Goal: Information Seeking & Learning: Learn about a topic

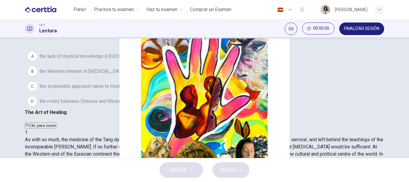
scroll to position [61, 0]
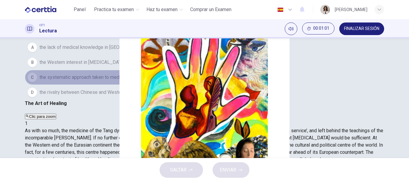
click at [83, 81] on span "the systematic approach taken to medical issues during the Tang era." at bounding box center [111, 77] width 144 height 7
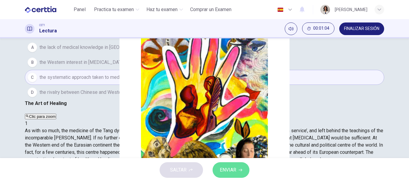
click at [235, 166] on span "ENVIAR" at bounding box center [228, 169] width 16 height 8
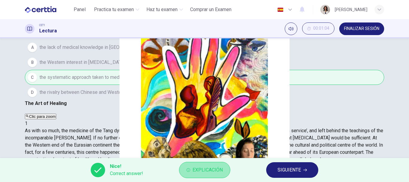
click at [191, 169] on button "Explicación" at bounding box center [204, 170] width 51 height 16
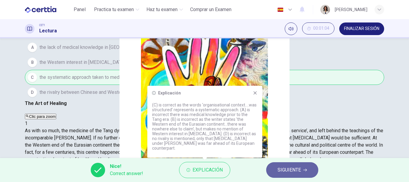
click at [293, 166] on span "SIGUIENTE" at bounding box center [288, 169] width 23 height 8
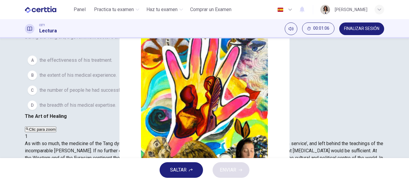
scroll to position [49, 0]
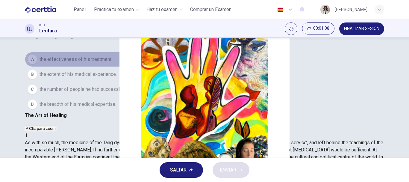
click at [72, 63] on span "the effectiveness of his treatment." at bounding box center [75, 59] width 73 height 7
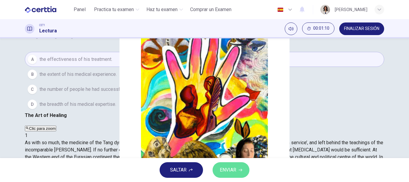
click at [242, 171] on button "ENVIAR" at bounding box center [230, 170] width 37 height 16
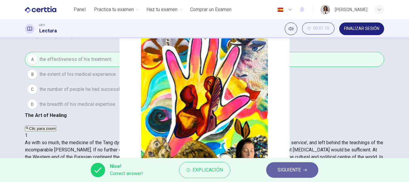
click at [285, 172] on span "SIGUIENTE" at bounding box center [288, 169] width 23 height 8
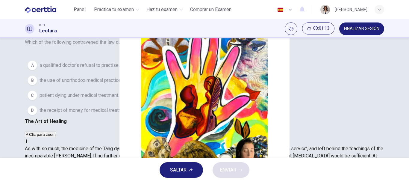
scroll to position [45, 0]
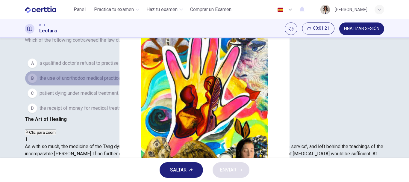
click at [102, 82] on span "the use of unorthodox medical practices." at bounding box center [81, 77] width 85 height 7
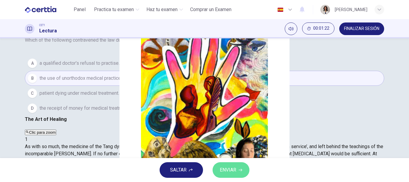
click at [233, 173] on span "ENVIAR" at bounding box center [228, 169] width 16 height 8
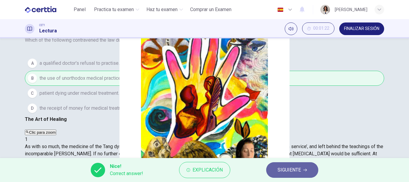
click at [286, 172] on span "SIGUIENTE" at bounding box center [288, 169] width 23 height 8
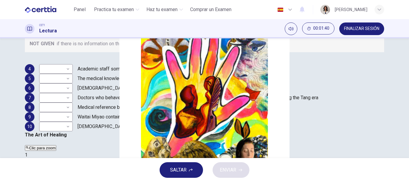
scroll to position [112, 0]
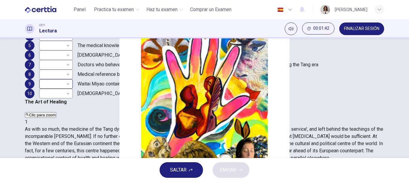
click at [65, 115] on body "Este sitio utiliza cookies, como se explica en nuestra Política de Privacidad .…" at bounding box center [204, 91] width 409 height 182
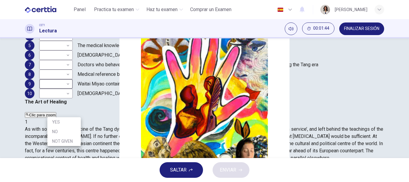
click at [63, 137] on li "NOT GIVEN" at bounding box center [64, 141] width 34 height 10
type input "*********"
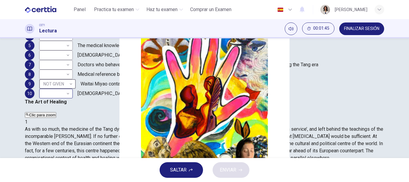
click at [66, 129] on body "Este sitio utiliza cookies, como se explica en nuestra Política de Privacidad .…" at bounding box center [204, 91] width 409 height 182
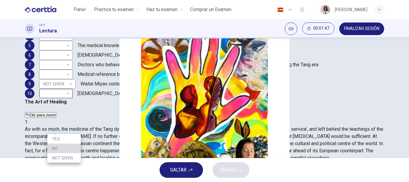
click at [61, 146] on li "NO" at bounding box center [64, 148] width 34 height 10
type input "**"
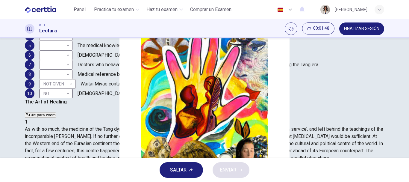
scroll to position [0, 0]
click at [53, 109] on body "Este sitio utiliza cookies, como se explica en nuestra Política de Privacidad .…" at bounding box center [204, 91] width 409 height 182
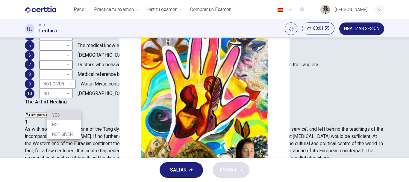
click at [52, 117] on li "YES" at bounding box center [64, 115] width 34 height 10
type input "***"
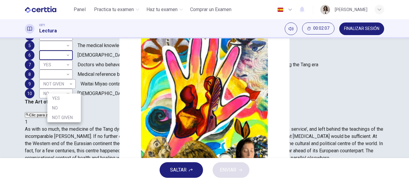
click at [69, 84] on body "Este sitio utiliza cookies, como se explica en nuestra Política de Privacidad .…" at bounding box center [204, 91] width 409 height 182
click at [61, 119] on li "NOT GIVEN" at bounding box center [64, 117] width 34 height 10
type input "*********"
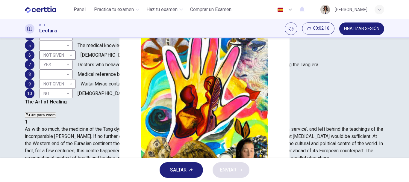
scroll to position [27, 0]
click at [74, 96] on body "Este sitio utiliza cookies, como se explica en nuestra Política de Privacidad .…" at bounding box center [204, 91] width 409 height 182
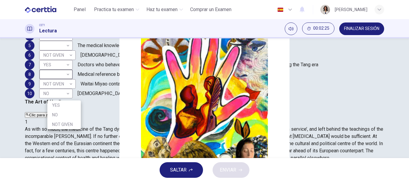
click at [238, 108] on div at bounding box center [204, 91] width 409 height 182
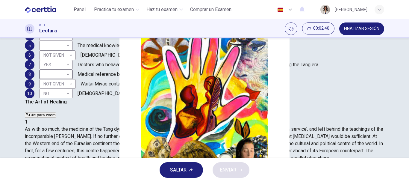
scroll to position [358, 0]
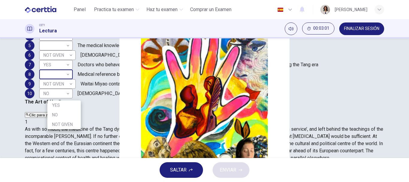
click at [65, 89] on body "Este sitio utiliza cookies, como se explica en nuestra Política de Privacidad .…" at bounding box center [204, 91] width 409 height 182
click at [58, 105] on li "YES" at bounding box center [64, 105] width 34 height 10
type input "***"
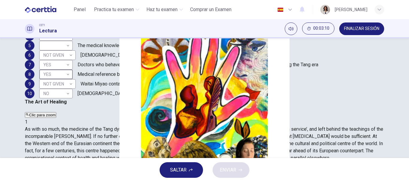
scroll to position [371, 0]
click at [74, 53] on body "Este sitio utiliza cookies, como se explica en nuestra Política de Privacidad .…" at bounding box center [204, 91] width 409 height 182
click at [63, 81] on li "NOT GIVEN" at bounding box center [64, 84] width 34 height 10
type input "*********"
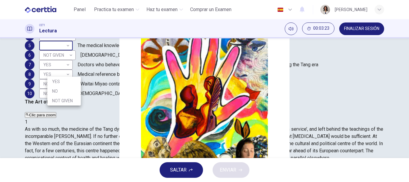
click at [70, 71] on body "Este sitio utiliza cookies, como se explica en nuestra Política de Privacidad .…" at bounding box center [204, 91] width 409 height 182
click at [58, 90] on li "NO" at bounding box center [64, 91] width 34 height 10
type input "**"
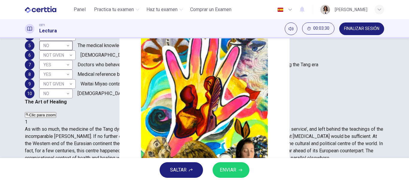
click at [227, 168] on span "ENVIAR" at bounding box center [228, 169] width 16 height 8
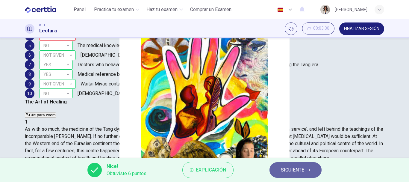
click at [296, 167] on span "SIGUIENTE" at bounding box center [292, 169] width 23 height 8
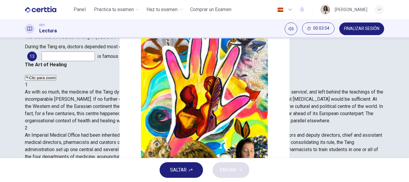
scroll to position [410, 0]
click at [195, 42] on input at bounding box center [221, 37] width 53 height 10
type input "**********"
click at [141, 51] on input at bounding box center [167, 47] width 53 height 10
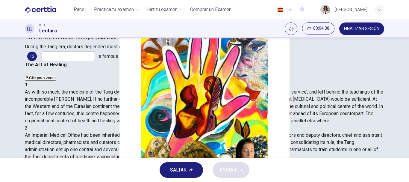
type input "**********"
click at [78, 61] on input at bounding box center [68, 56] width 53 height 10
type input "**********"
click at [231, 164] on button "ENVIAR" at bounding box center [230, 170] width 37 height 16
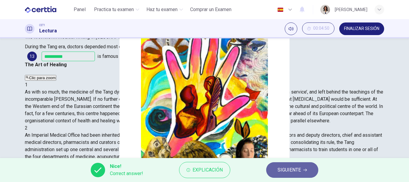
click at [275, 168] on button "SIGUIENTE" at bounding box center [292, 170] width 52 height 16
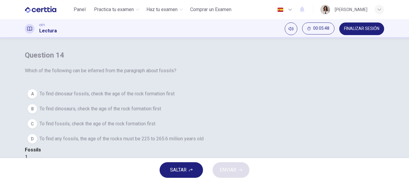
scroll to position [32, 0]
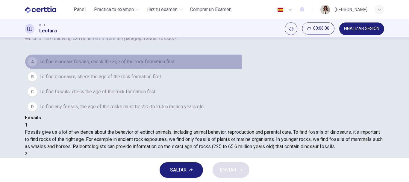
click at [141, 65] on span "To find dinosaur fossils, check the age of the rock formation first" at bounding box center [106, 61] width 135 height 7
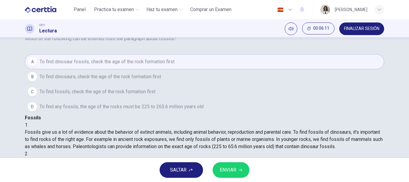
click at [126, 95] on span "To find fossils, check the age of the rock formation first" at bounding box center [97, 91] width 116 height 7
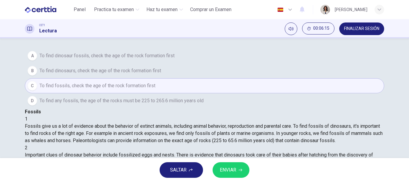
scroll to position [30, 0]
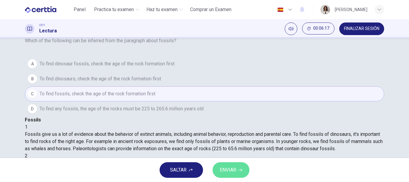
click at [241, 168] on icon "button" at bounding box center [240, 170] width 4 height 4
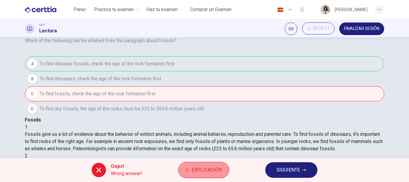
click at [203, 172] on span "Explicación" at bounding box center [206, 169] width 30 height 8
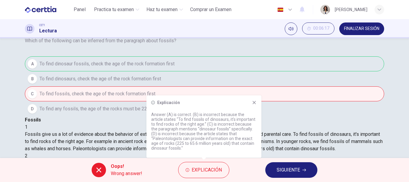
drag, startPoint x: 183, startPoint y: 120, endPoint x: 189, endPoint y: 126, distance: 8.7
click at [189, 126] on p "Answer (A) is correct. (B) is incorrect because the article states “To find fos…" at bounding box center [203, 131] width 105 height 38
click at [284, 167] on span "SIGUIENTE" at bounding box center [287, 169] width 23 height 8
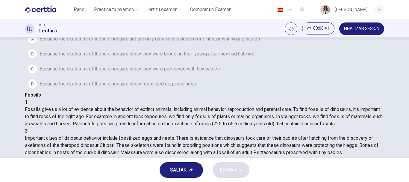
scroll to position [54, 0]
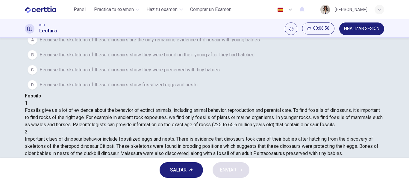
click at [119, 58] on span "Because the skeletons of these dinosaurs show they were brooding their young af…" at bounding box center [146, 54] width 215 height 7
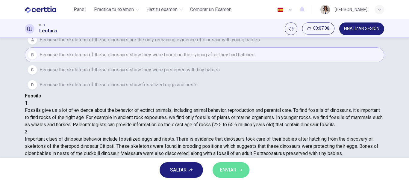
click at [235, 168] on span "ENVIAR" at bounding box center [228, 169] width 16 height 8
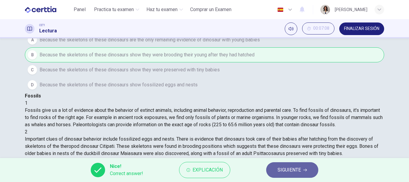
click at [296, 170] on span "SIGUIENTE" at bounding box center [288, 169] width 23 height 8
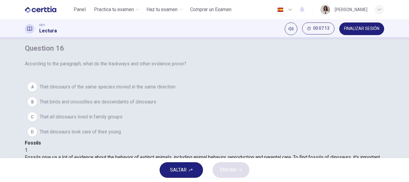
scroll to position [41, 0]
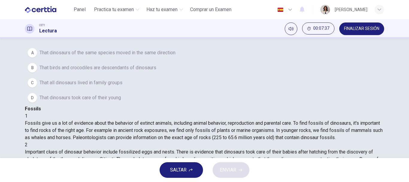
drag, startPoint x: 243, startPoint y: 95, endPoint x: 275, endPoint y: 93, distance: 31.4
click at [275, 177] on span "Discovery of trackways suggests that some dinosaurs lived in family groups. The…" at bounding box center [204, 183] width 359 height 13
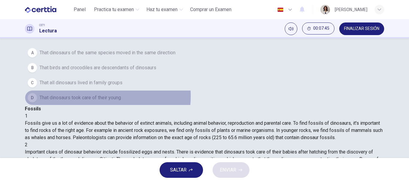
click at [104, 101] on span "That dinosaurs took care of their young" at bounding box center [79, 97] width 81 height 7
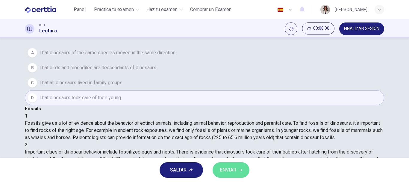
click at [236, 169] on button "ENVIAR" at bounding box center [230, 170] width 37 height 16
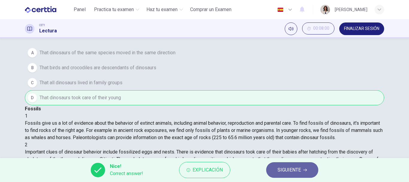
click at [297, 168] on span "SIGUIENTE" at bounding box center [288, 169] width 23 height 8
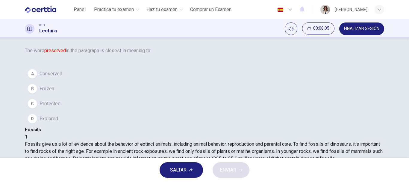
scroll to position [51, 0]
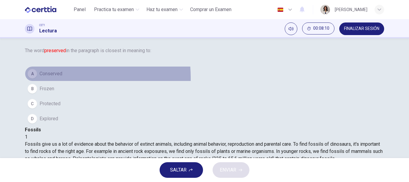
click at [52, 81] on button "A Conserved" at bounding box center [204, 73] width 359 height 15
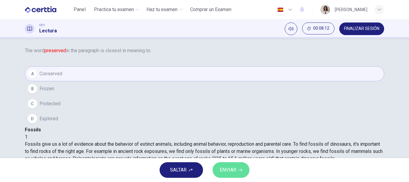
click at [240, 170] on icon "button" at bounding box center [240, 169] width 4 height 3
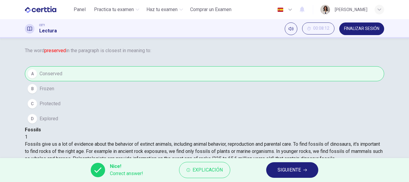
click at [269, 165] on button "SIGUIENTE" at bounding box center [292, 170] width 52 height 16
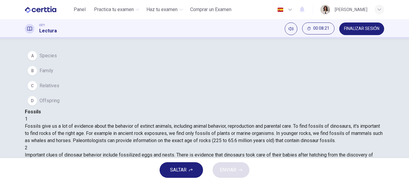
scroll to position [19, 0]
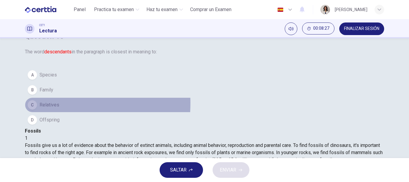
click at [49, 108] on span "Relatives" at bounding box center [49, 104] width 20 height 7
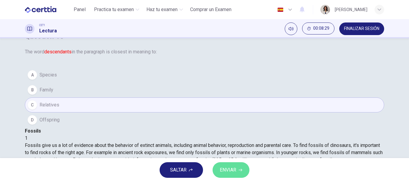
click at [237, 171] on button "ENVIAR" at bounding box center [230, 170] width 37 height 16
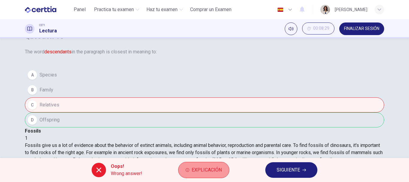
click at [193, 171] on span "Explicación" at bounding box center [206, 169] width 30 height 8
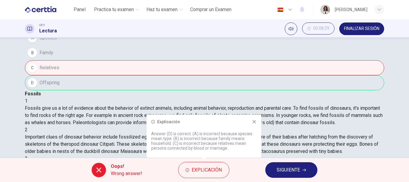
scroll to position [59, 0]
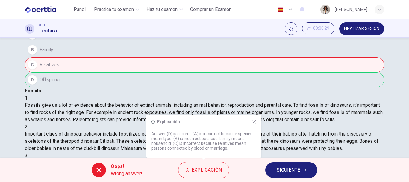
click at [116, 87] on div "A Species B Family C Relatives D Offspring" at bounding box center [204, 57] width 359 height 60
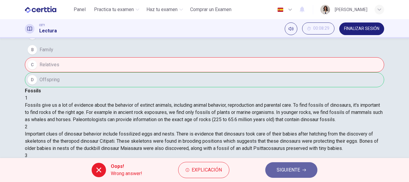
click at [281, 170] on span "SIGUIENTE" at bounding box center [287, 169] width 23 height 8
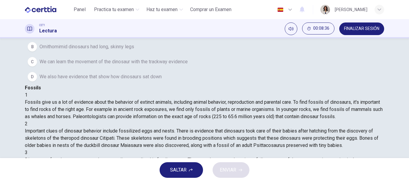
scroll to position [97, 0]
drag, startPoint x: 262, startPoint y: 93, endPoint x: 275, endPoint y: 96, distance: 12.9
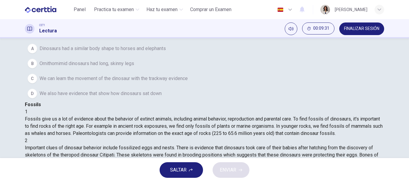
scroll to position [60, 0]
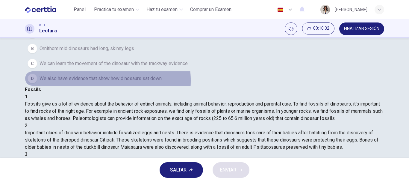
click at [105, 82] on span "We also have evidence that show how dinosaurs sat down" at bounding box center [100, 78] width 122 height 7
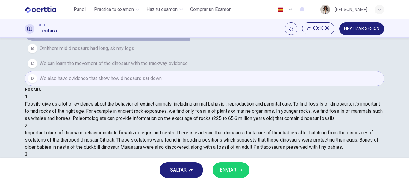
click at [110, 37] on span "Dinosaurs had a similar body shape to horses and elephants" at bounding box center [102, 33] width 126 height 7
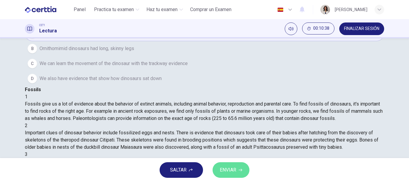
click at [229, 168] on span "ENVIAR" at bounding box center [228, 169] width 16 height 8
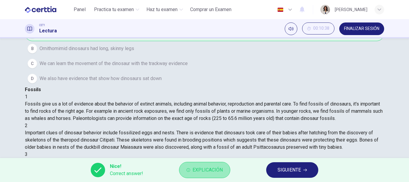
click at [222, 168] on span "Explicación" at bounding box center [207, 169] width 30 height 8
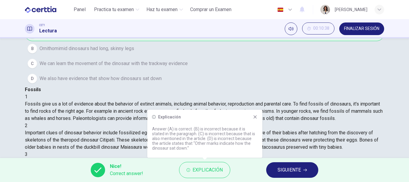
click at [281, 171] on span "SIGUIENTE" at bounding box center [288, 169] width 23 height 8
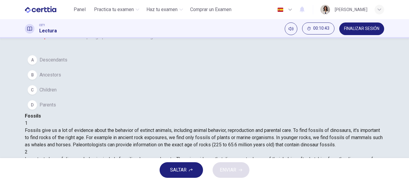
scroll to position [0, 0]
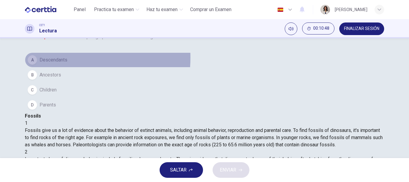
click at [59, 63] on span "Descendants" at bounding box center [53, 59] width 28 height 7
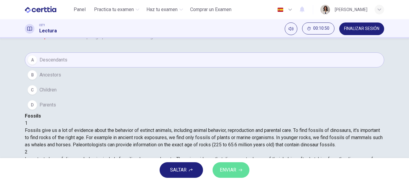
click at [229, 176] on button "ENVIAR" at bounding box center [230, 170] width 37 height 16
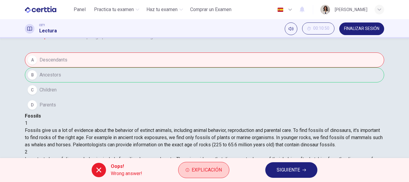
click at [204, 165] on button "Explicación" at bounding box center [203, 170] width 51 height 16
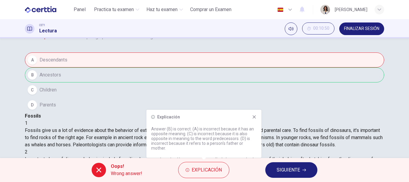
click at [254, 119] on icon at bounding box center [254, 116] width 5 height 5
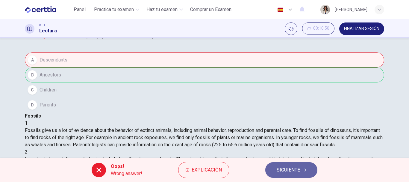
click at [284, 173] on span "SIGUIENTE" at bounding box center [287, 169] width 23 height 8
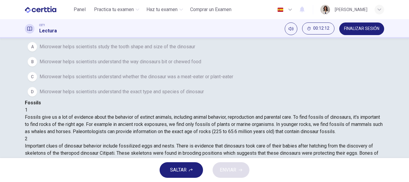
scroll to position [46, 0]
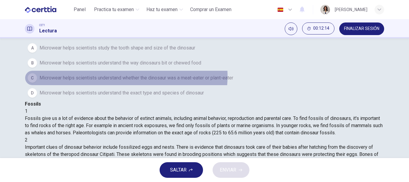
click at [134, 81] on span "Microwear helps scientists understand whether the dinosaur was a meat-eater or …" at bounding box center [136, 77] width 194 height 7
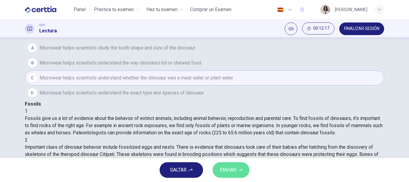
click at [240, 173] on button "ENVIAR" at bounding box center [230, 170] width 37 height 16
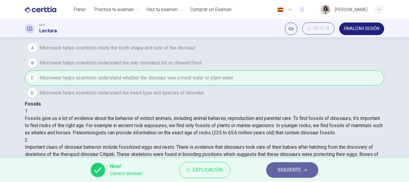
click at [292, 171] on span "SIGUIENTE" at bounding box center [288, 169] width 23 height 8
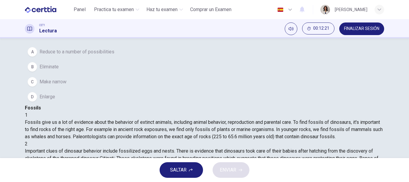
scroll to position [247, 0]
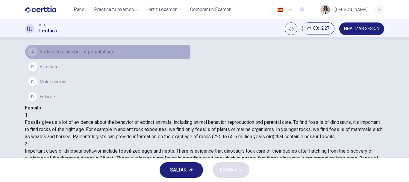
click at [106, 55] on span "Reduce to a number of possibilities" at bounding box center [76, 51] width 75 height 7
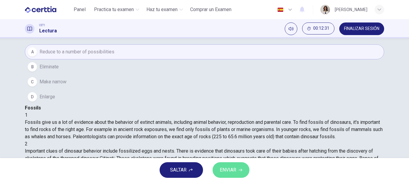
click at [222, 171] on span "ENVIAR" at bounding box center [228, 169] width 16 height 8
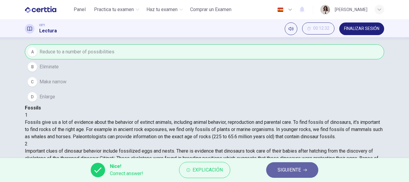
click at [273, 172] on button "SIGUIENTE" at bounding box center [292, 170] width 52 height 16
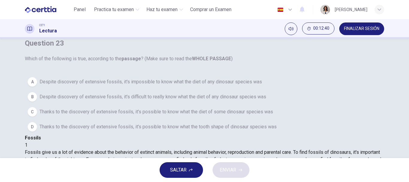
scroll to position [250, 0]
drag, startPoint x: 282, startPoint y: 108, endPoint x: 283, endPoint y: 112, distance: 4.0
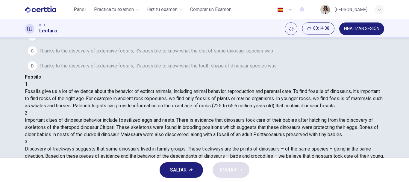
scroll to position [69, 0]
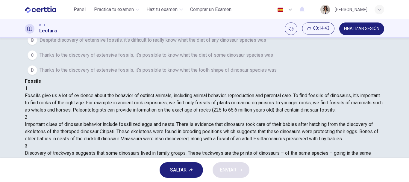
click at [99, 59] on span "Thanks to the discovery of extensive fossils, it's possible to know what the di…" at bounding box center [155, 54] width 233 height 7
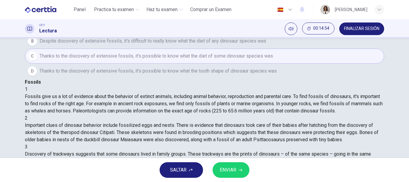
scroll to position [88, 0]
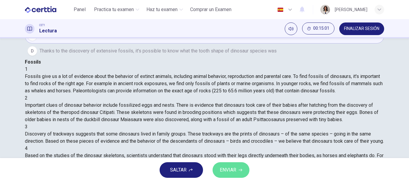
click at [237, 166] on button "ENVIAR" at bounding box center [230, 170] width 37 height 16
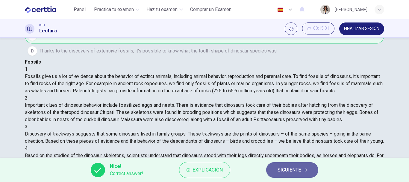
click at [288, 170] on span "SIGUIENTE" at bounding box center [288, 169] width 23 height 8
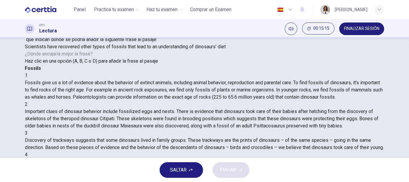
scroll to position [55, 0]
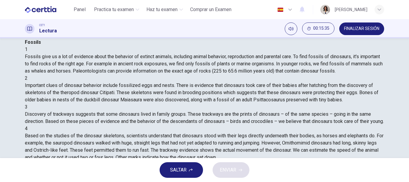
click at [228, 167] on span "ENVIAR" at bounding box center [228, 169] width 16 height 8
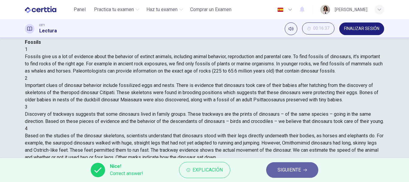
click at [277, 172] on button "SIGUIENTE" at bounding box center [292, 170] width 52 height 16
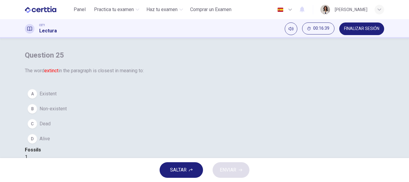
scroll to position [25, 0]
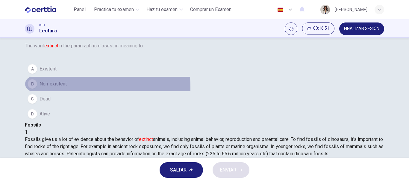
click at [47, 91] on button "B Non-existent" at bounding box center [204, 83] width 359 height 15
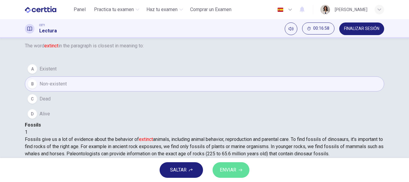
click at [242, 165] on button "ENVIAR" at bounding box center [230, 170] width 37 height 16
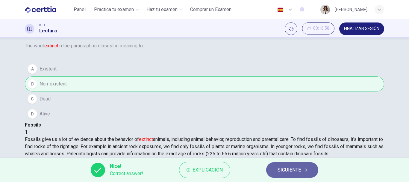
click at [284, 170] on span "SIGUIENTE" at bounding box center [288, 169] width 23 height 8
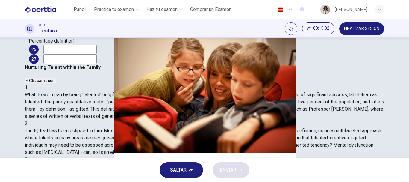
scroll to position [77, 0]
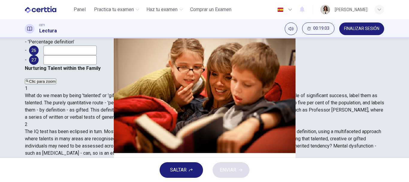
click at [97, 55] on input at bounding box center [69, 50] width 53 height 10
type input "********"
click at [97, 65] on input at bounding box center [69, 60] width 53 height 10
type input "******"
click at [238, 171] on button "ENVIAR" at bounding box center [230, 170] width 37 height 16
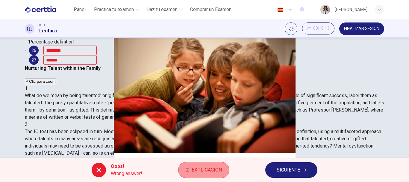
click at [208, 169] on span "Explicación" at bounding box center [206, 169] width 30 height 8
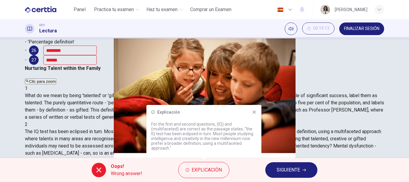
click at [253, 112] on icon at bounding box center [254, 111] width 5 height 5
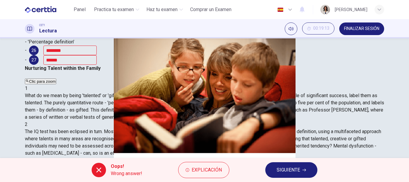
scroll to position [243, 0]
click at [282, 172] on span "SIGUIENTE" at bounding box center [287, 169] width 23 height 8
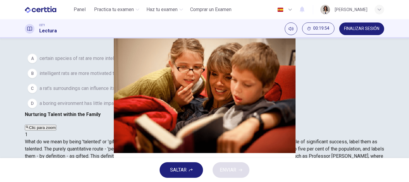
scroll to position [220, 0]
click at [350, 28] on span "FINALIZAR SESIÓN" at bounding box center [361, 28] width 35 height 5
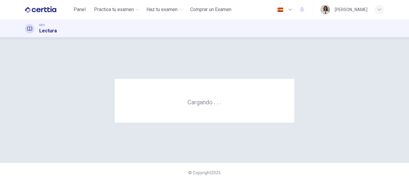
scroll to position [0, 0]
